Goal: Information Seeking & Learning: Check status

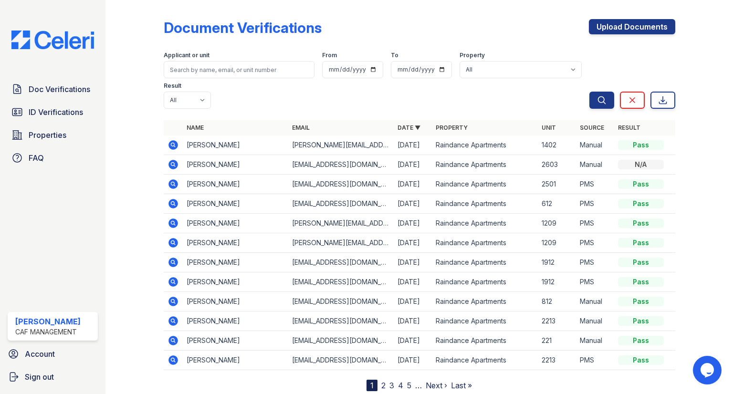
click at [172, 257] on icon at bounding box center [173, 262] width 11 height 11
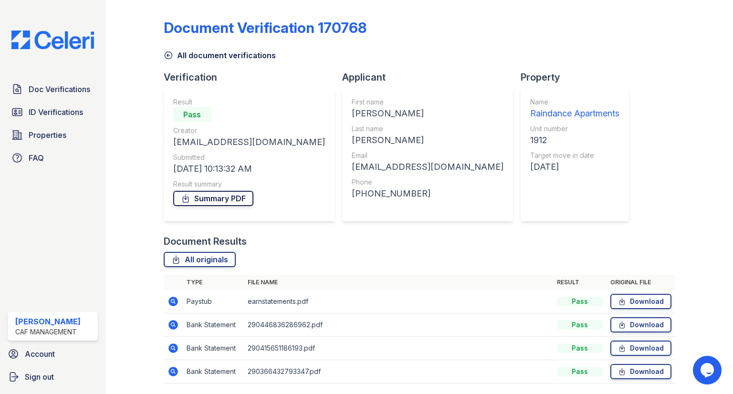
click at [202, 199] on link "Summary PDF" at bounding box center [213, 198] width 80 height 15
click at [74, 111] on span "ID Verifications" at bounding box center [56, 111] width 54 height 11
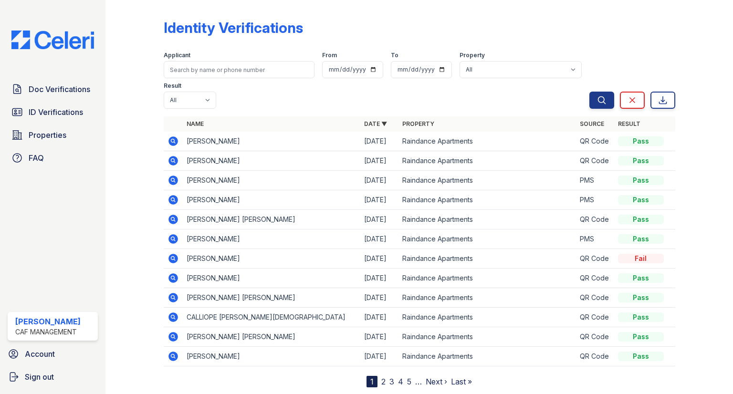
click at [382, 377] on link "2" at bounding box center [383, 382] width 4 height 10
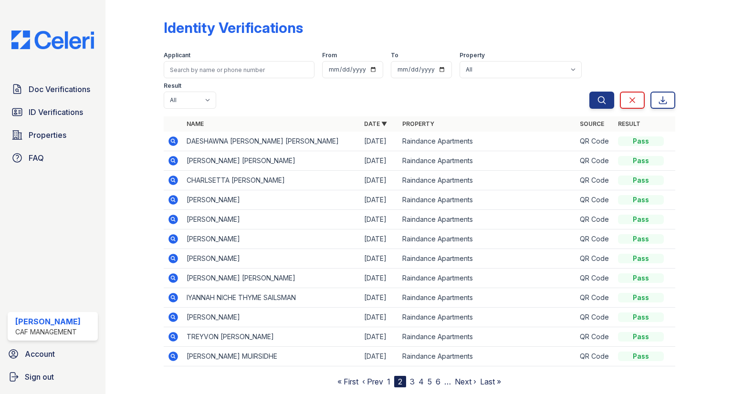
click at [409, 376] on nav "« First ‹ Prev 1 2 3 4 5 6 … Next › Last »" at bounding box center [419, 381] width 164 height 11
click at [414, 377] on link "3" at bounding box center [412, 382] width 5 height 10
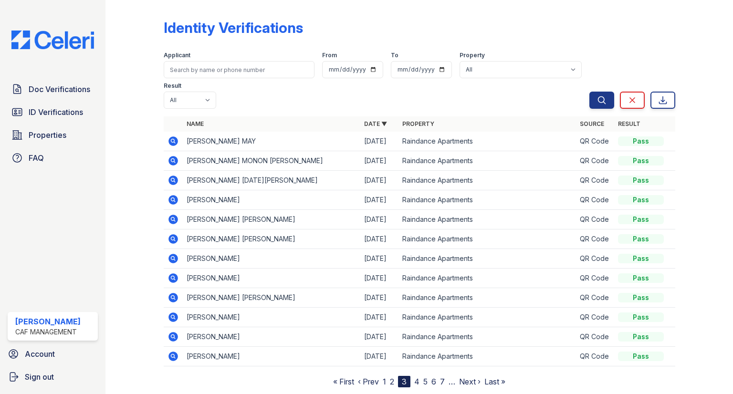
click at [417, 377] on link "4" at bounding box center [416, 382] width 5 height 10
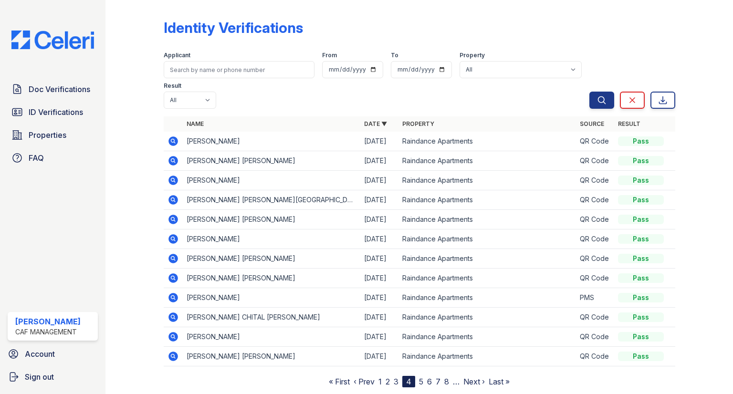
click at [419, 377] on link "5" at bounding box center [421, 382] width 4 height 10
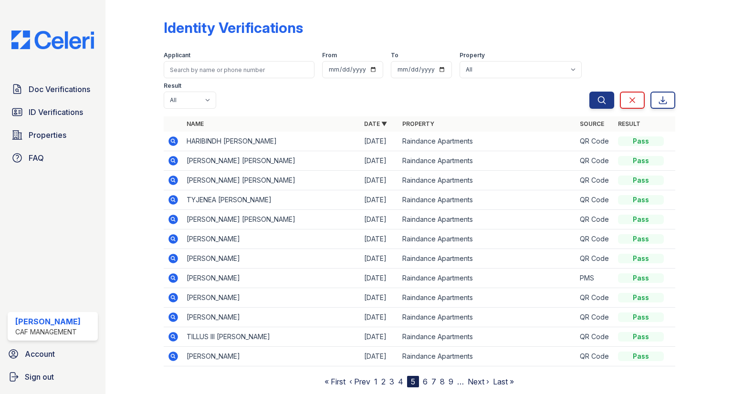
click at [400, 377] on link "4" at bounding box center [400, 382] width 5 height 10
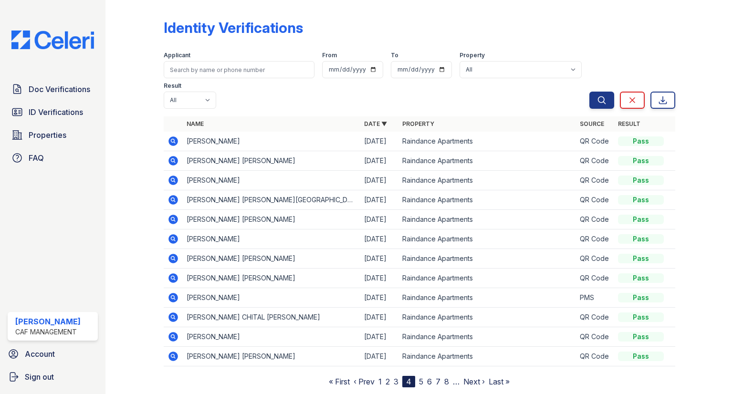
click at [172, 352] on icon at bounding box center [173, 357] width 10 height 10
click at [174, 331] on icon at bounding box center [173, 336] width 11 height 11
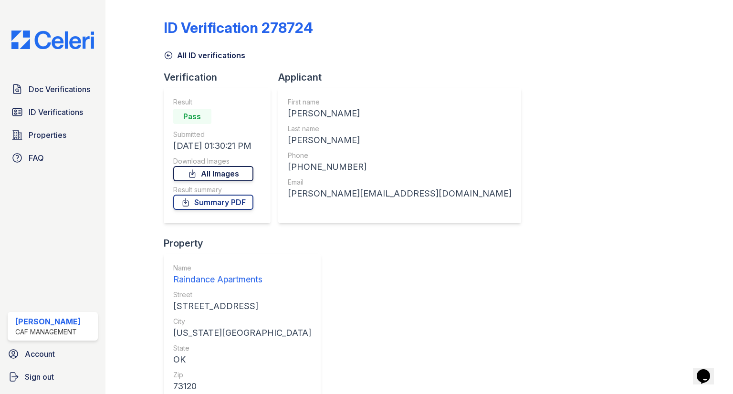
click at [246, 172] on link "All Images" at bounding box center [213, 173] width 80 height 15
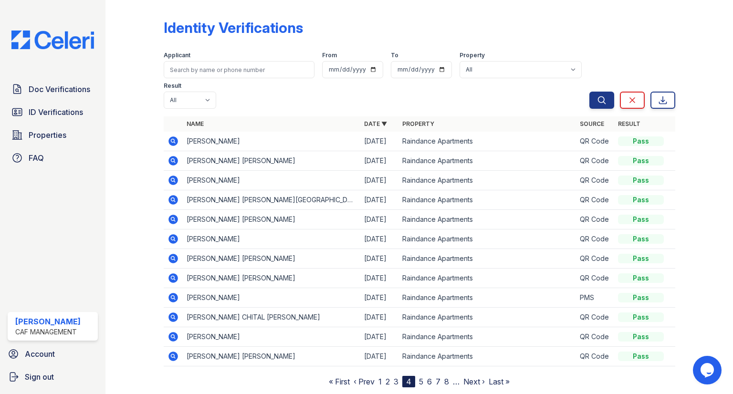
click at [173, 294] on icon at bounding box center [173, 298] width 10 height 10
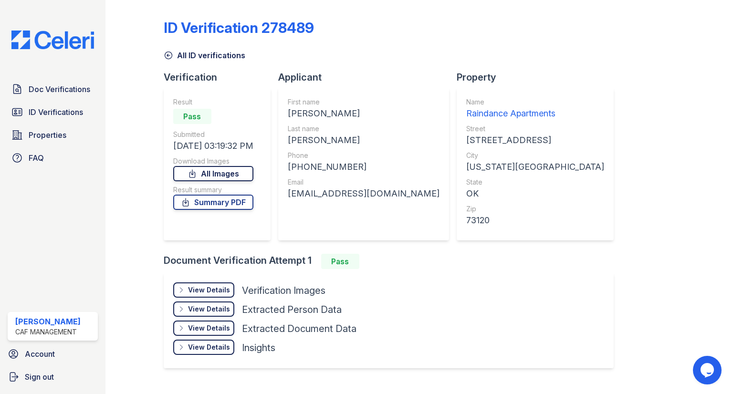
click at [242, 167] on link "All Images" at bounding box center [213, 173] width 80 height 15
click at [42, 115] on span "ID Verifications" at bounding box center [56, 111] width 54 height 11
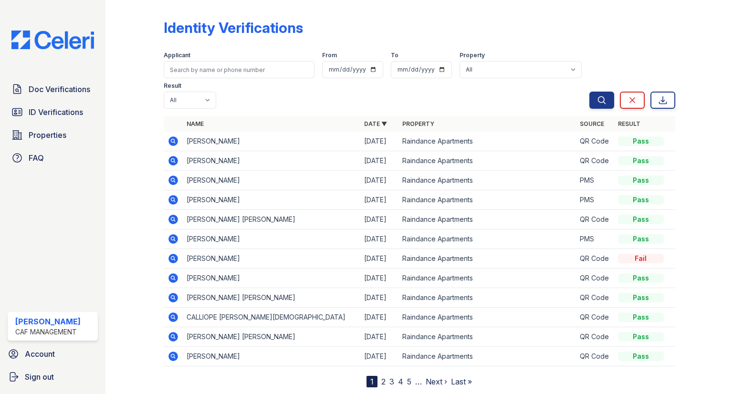
click at [384, 377] on link "2" at bounding box center [383, 382] width 4 height 10
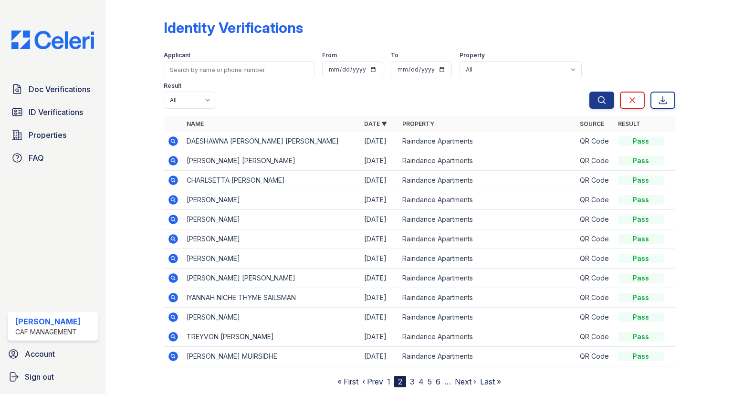
click at [412, 377] on link "3" at bounding box center [412, 382] width 5 height 10
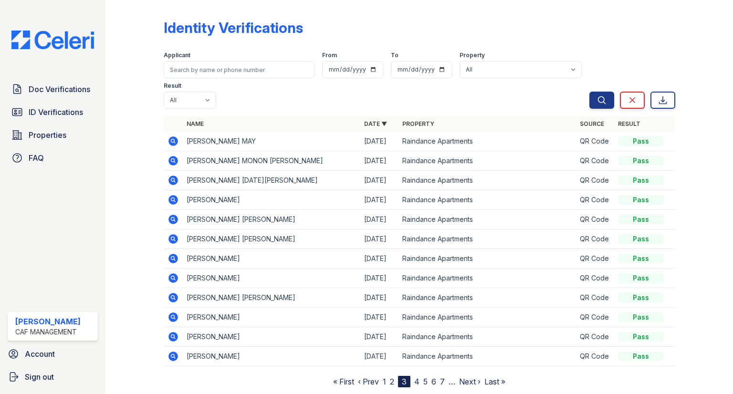
click at [386, 377] on link "1" at bounding box center [384, 382] width 3 height 10
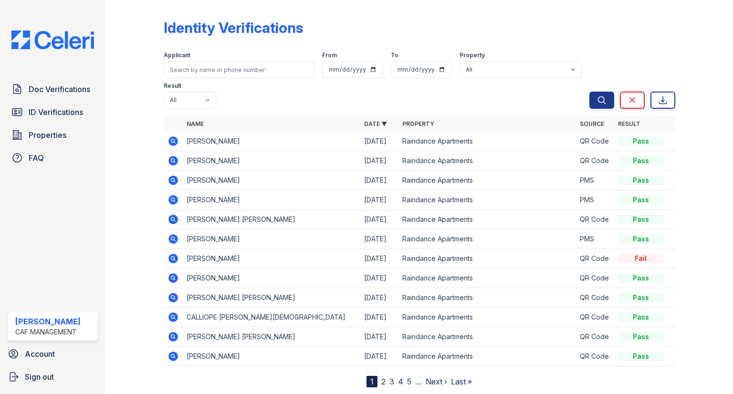
click at [386, 376] on nav "1 2 3 4 5 … Next › Last »" at bounding box center [419, 381] width 105 height 11
click at [380, 376] on nav "1 2 3 4 5 … Next › Last »" at bounding box center [419, 381] width 105 height 11
click at [381, 377] on link "2" at bounding box center [383, 382] width 4 height 10
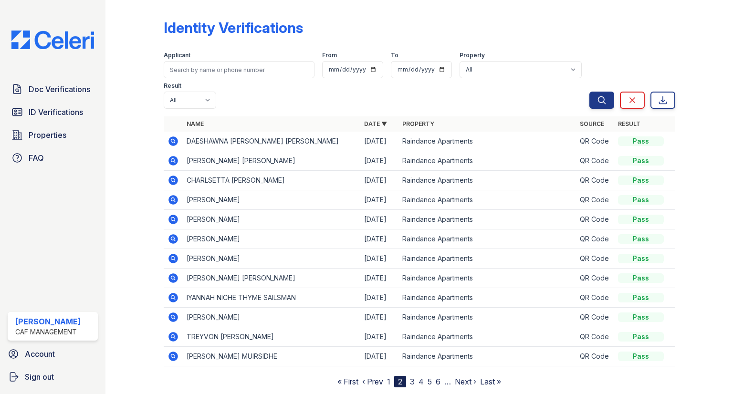
click at [410, 377] on link "3" at bounding box center [412, 382] width 5 height 10
